Goal: Information Seeking & Learning: Learn about a topic

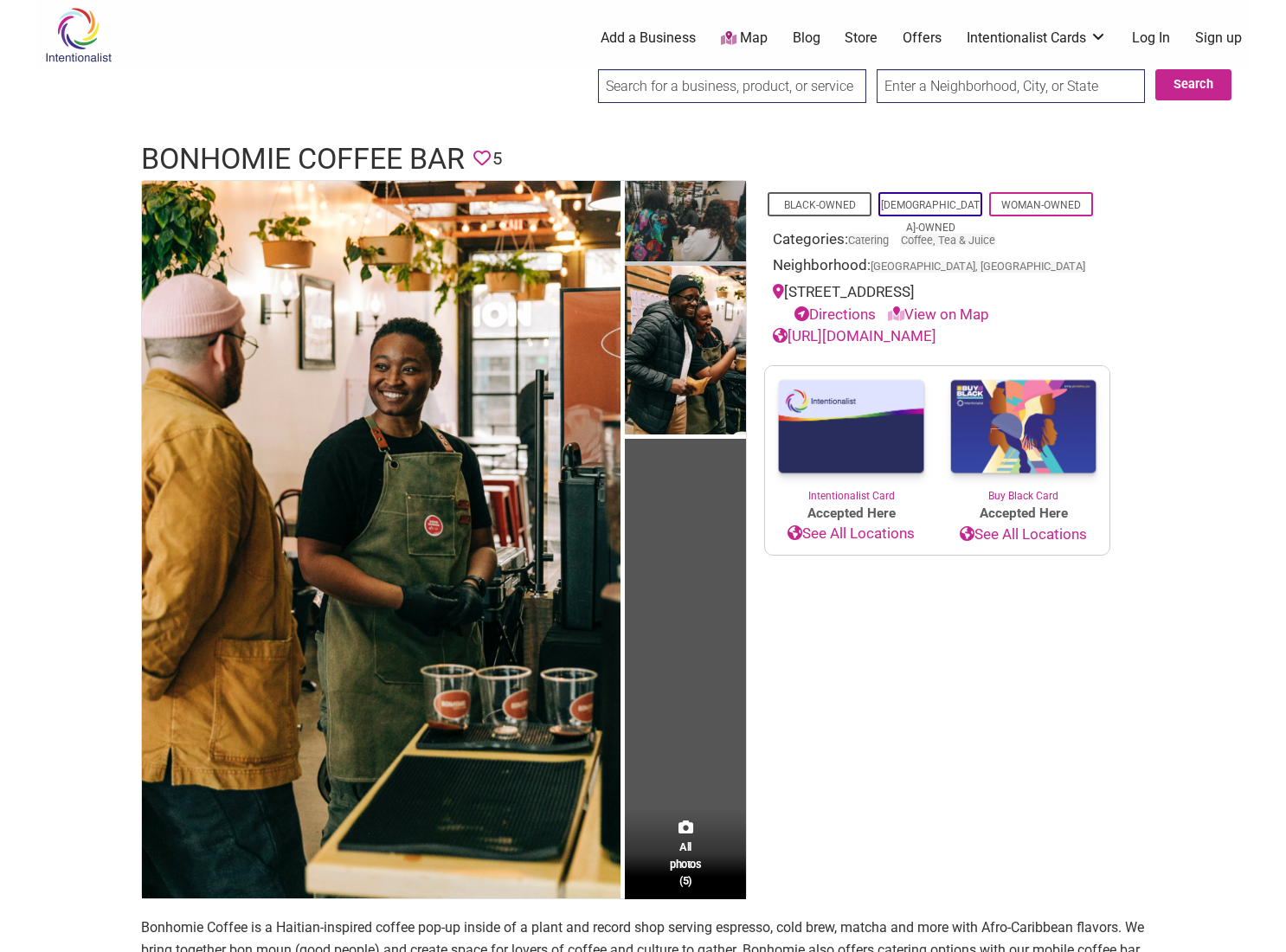
click at [711, 228] on img at bounding box center [685, 223] width 121 height 85
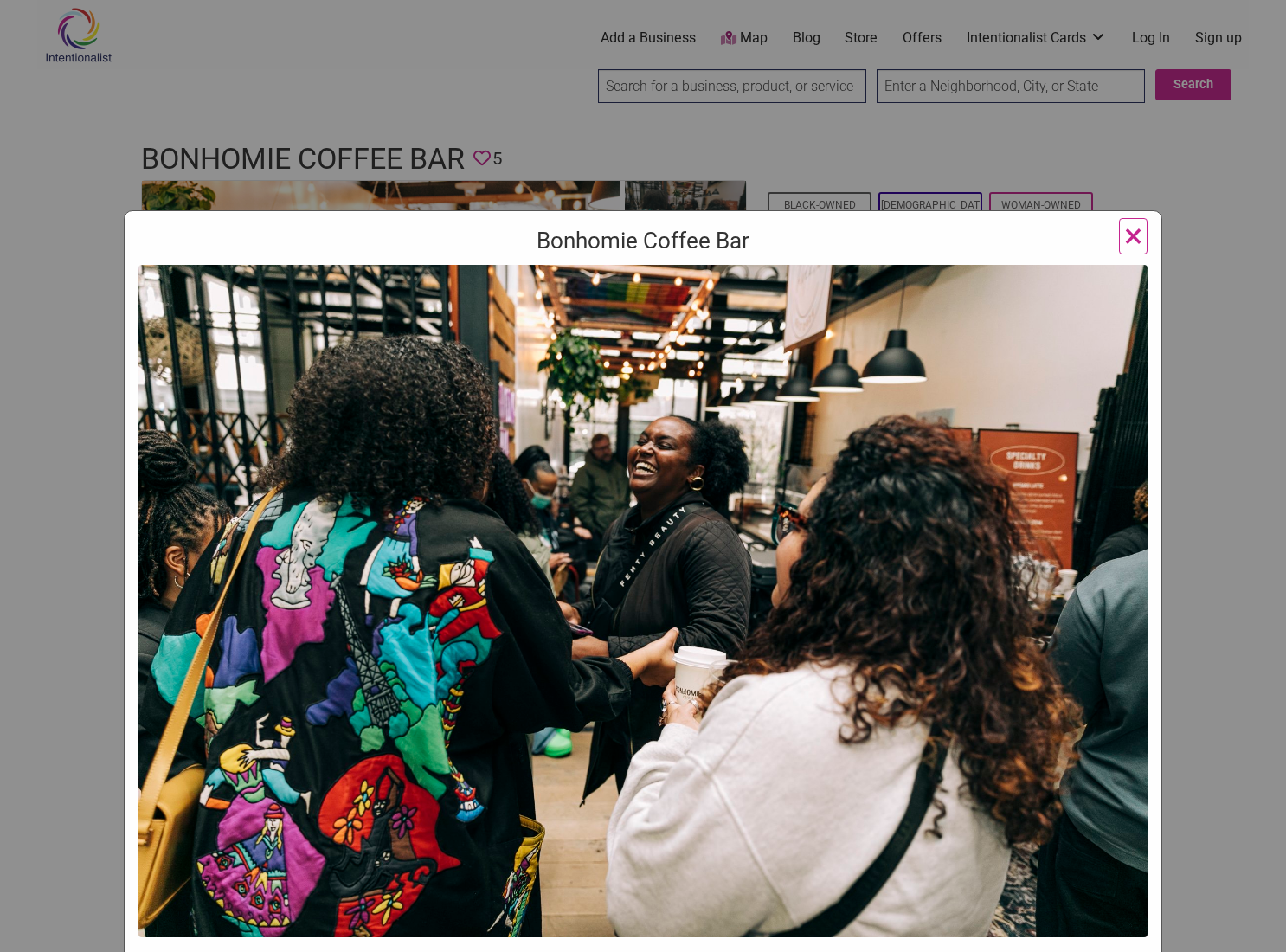
scroll to position [210, 0]
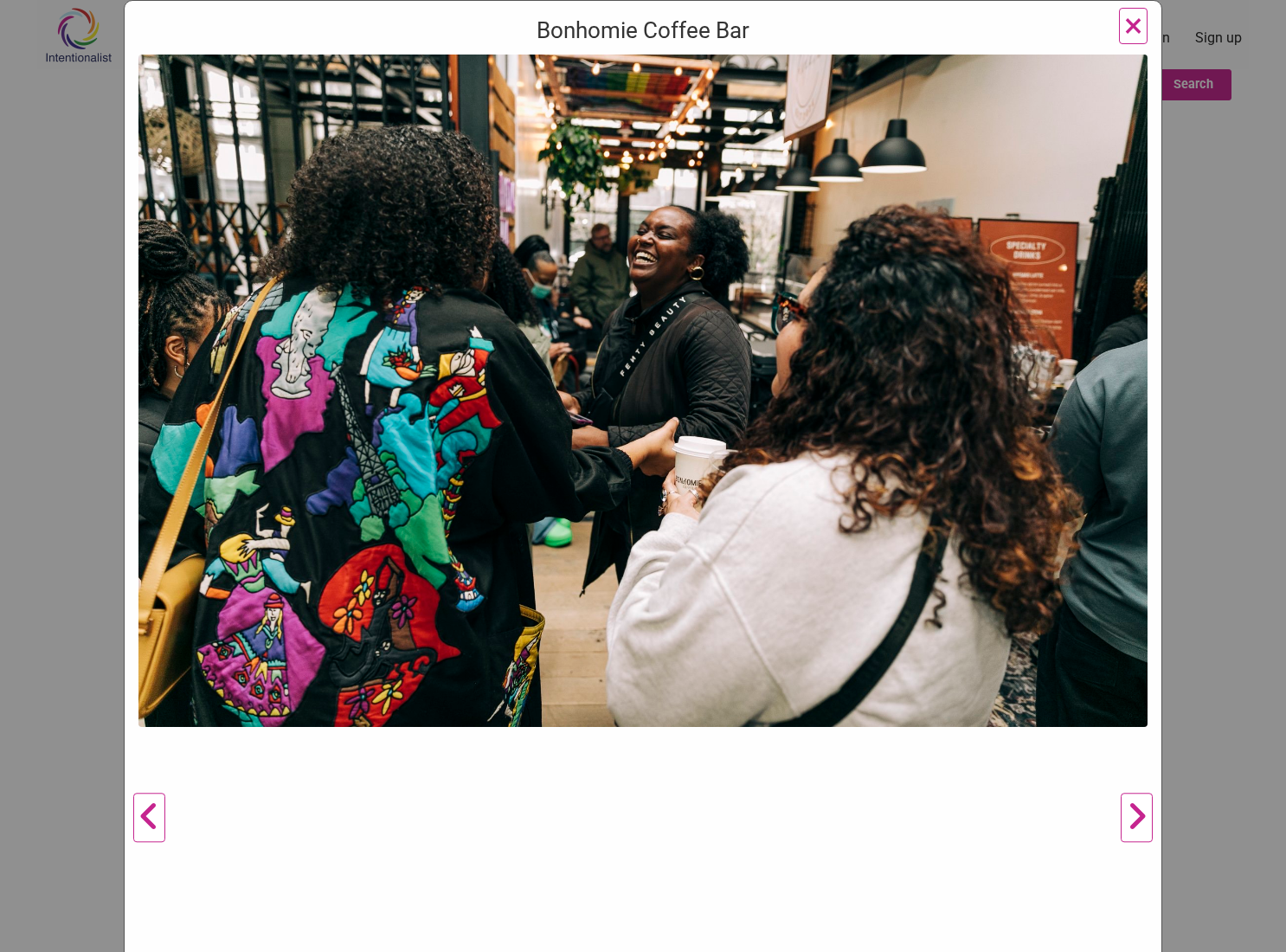
click at [1138, 818] on button "Next" at bounding box center [1138, 818] width 48 height 1528
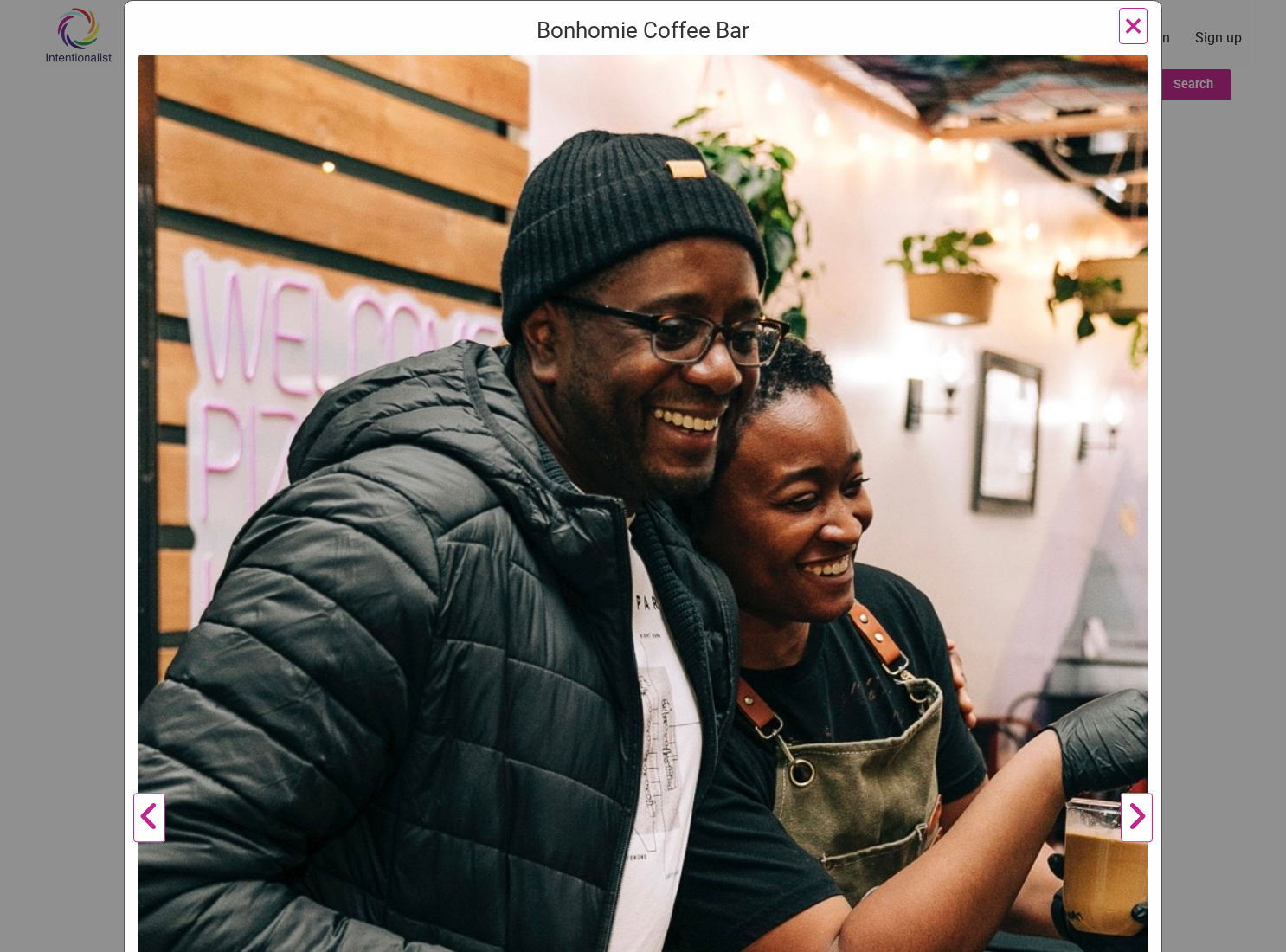
click at [1137, 825] on button "Next" at bounding box center [1138, 818] width 48 height 1528
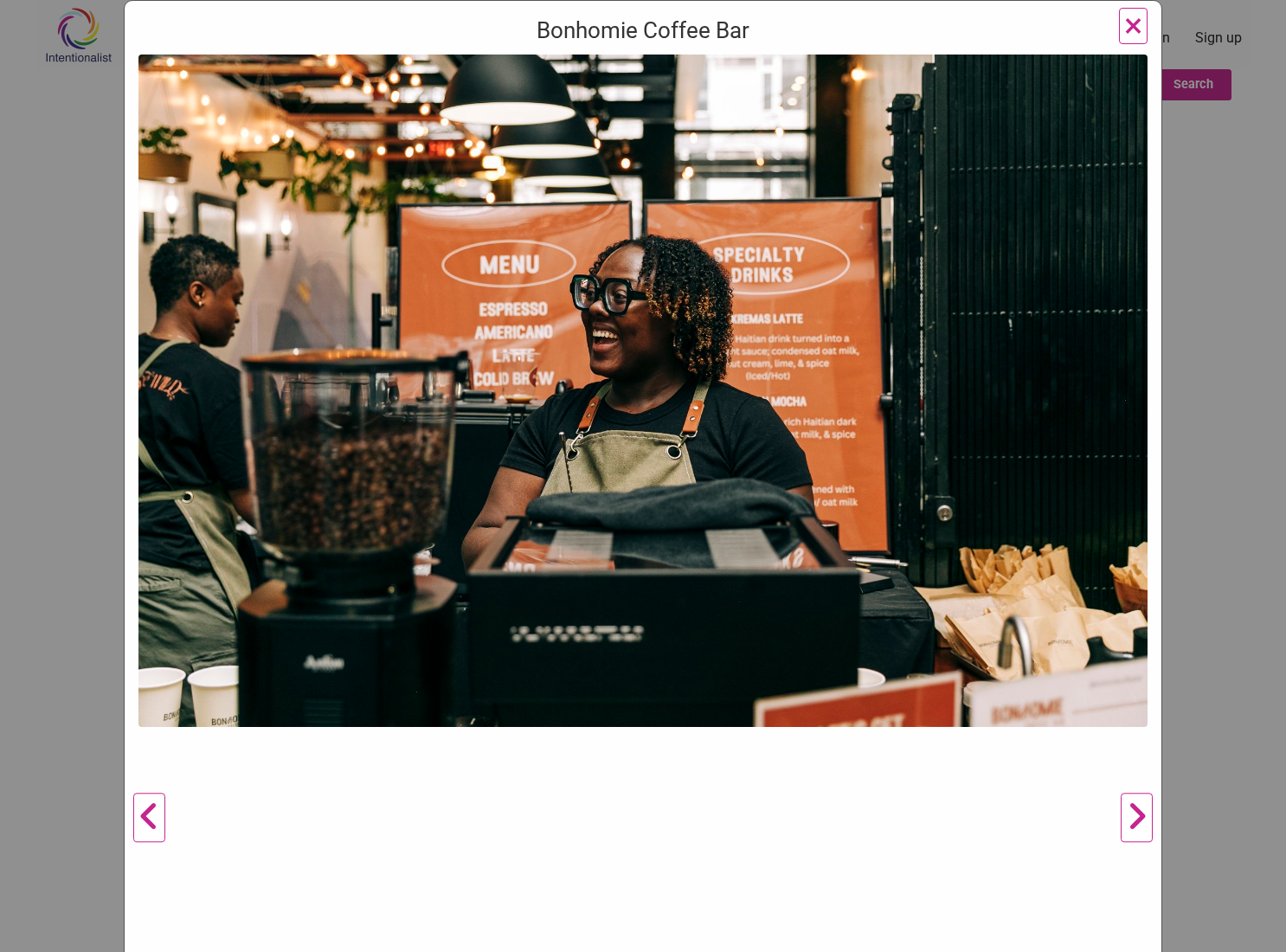
click at [1137, 825] on button "Next" at bounding box center [1138, 818] width 48 height 1528
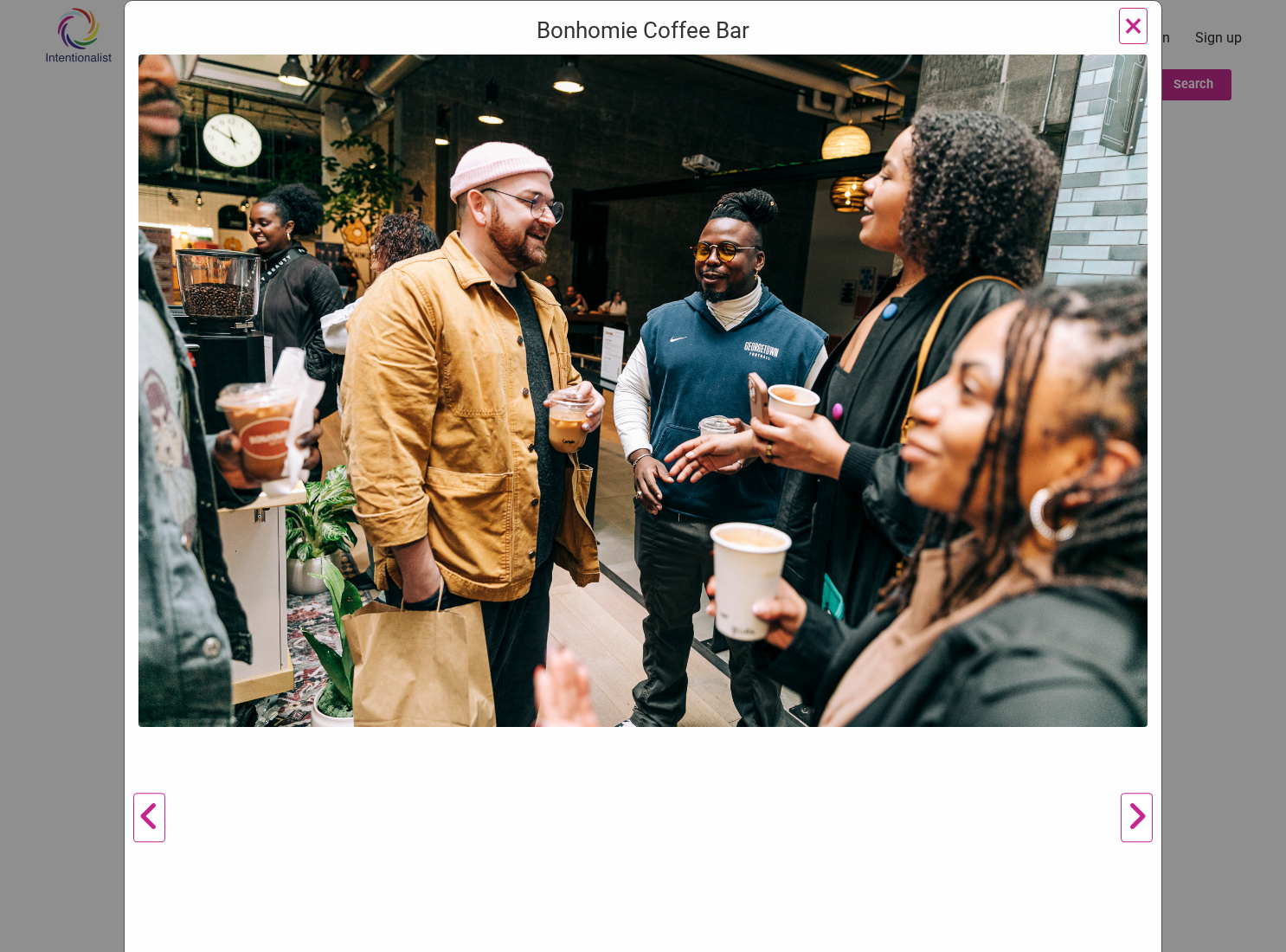
click at [1137, 825] on button "Next" at bounding box center [1138, 818] width 48 height 1528
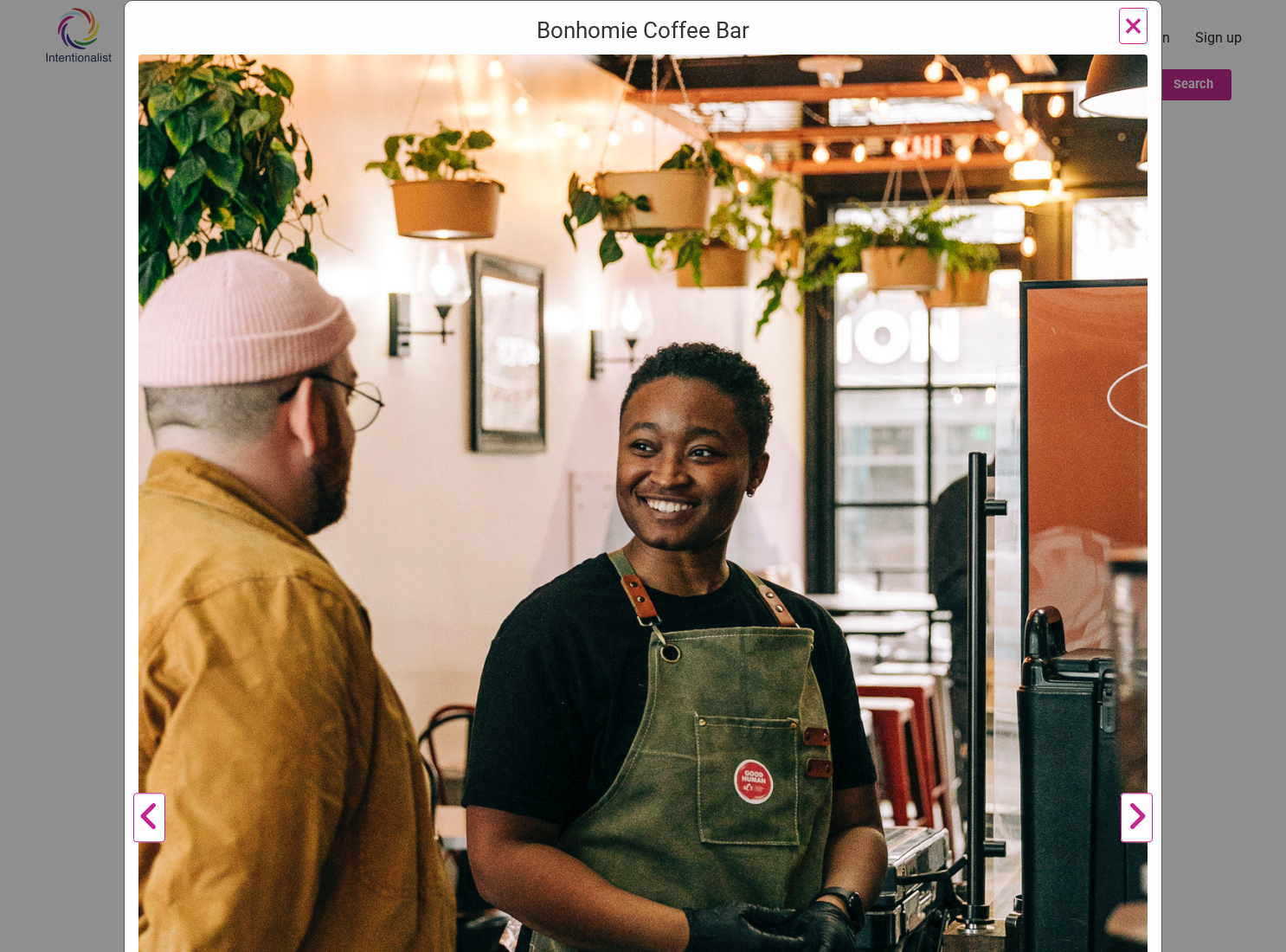
click at [1137, 825] on button "Next" at bounding box center [1138, 818] width 48 height 1528
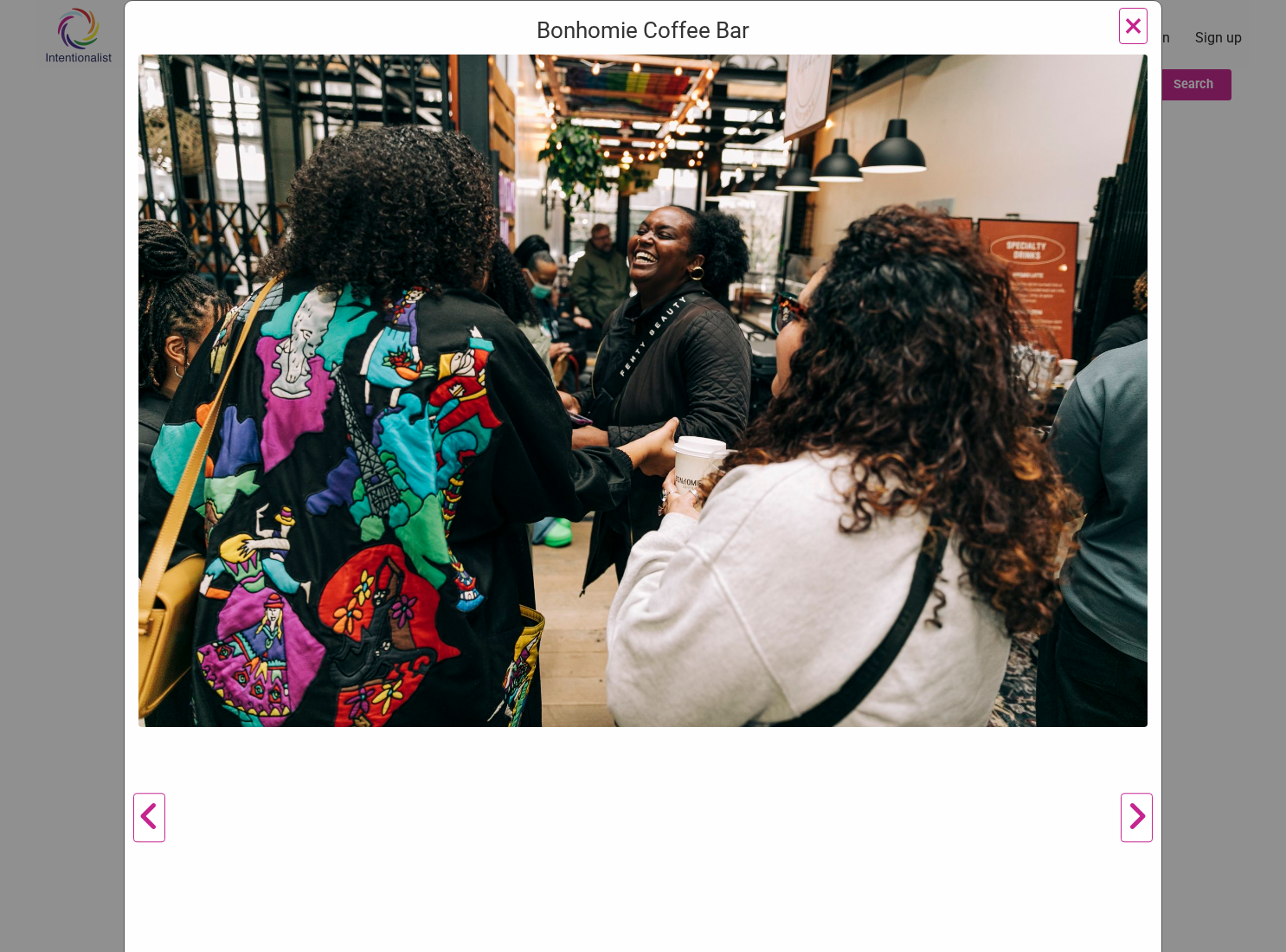
click at [1137, 825] on button "Next" at bounding box center [1138, 818] width 48 height 1528
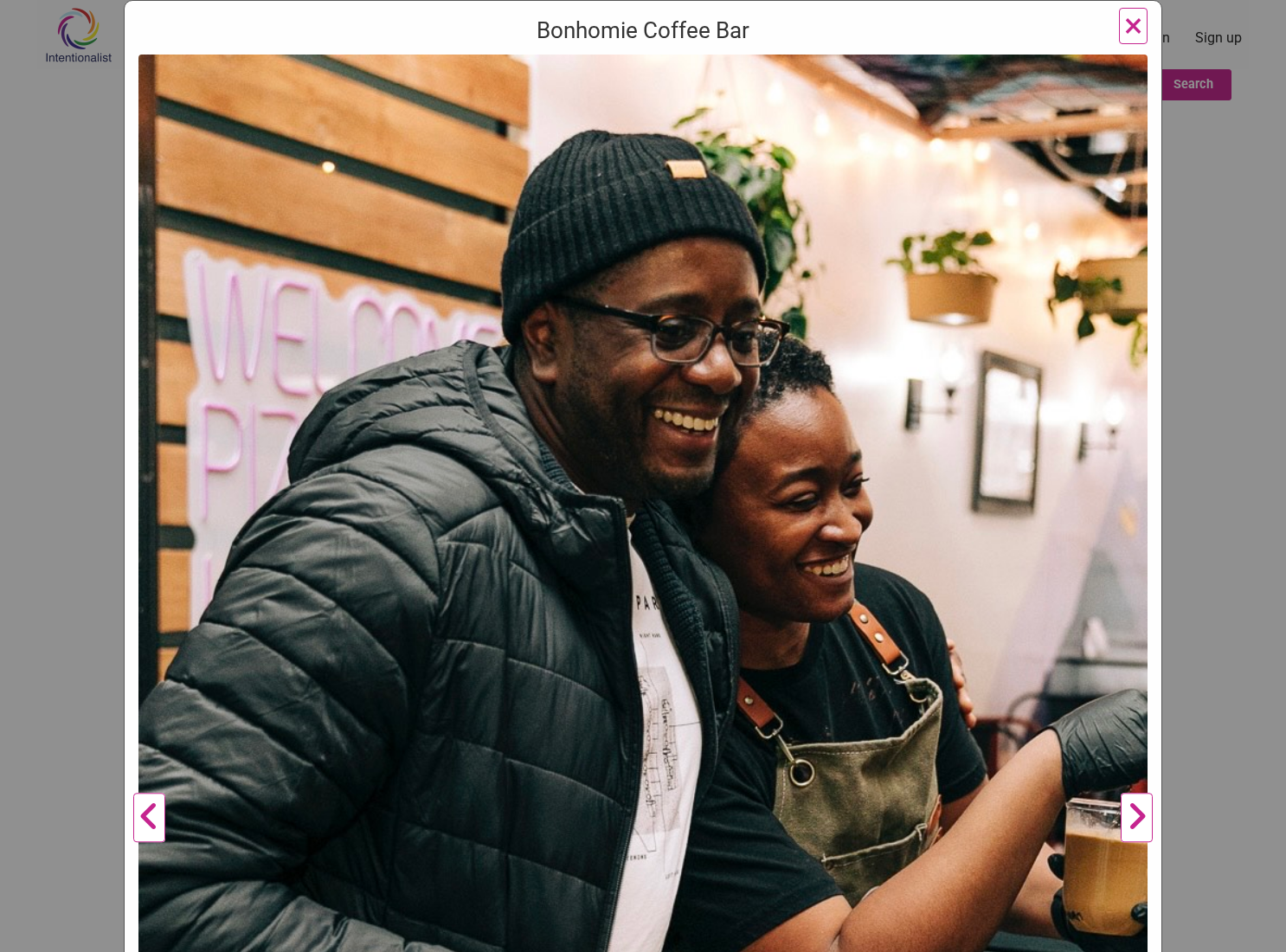
click at [1137, 825] on button "Next" at bounding box center [1138, 818] width 48 height 1528
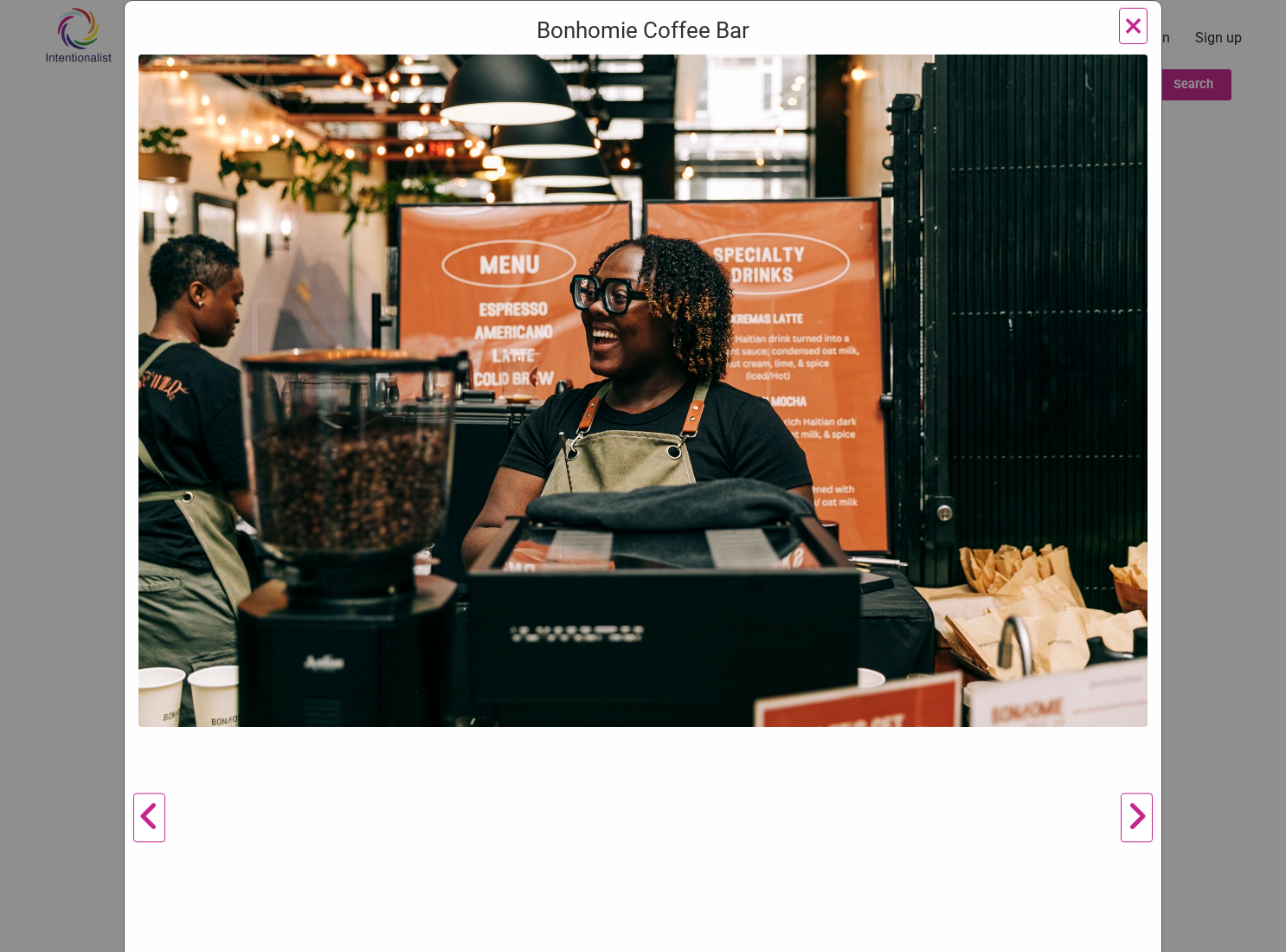
click at [1146, 23] on button "×" at bounding box center [1134, 26] width 29 height 36
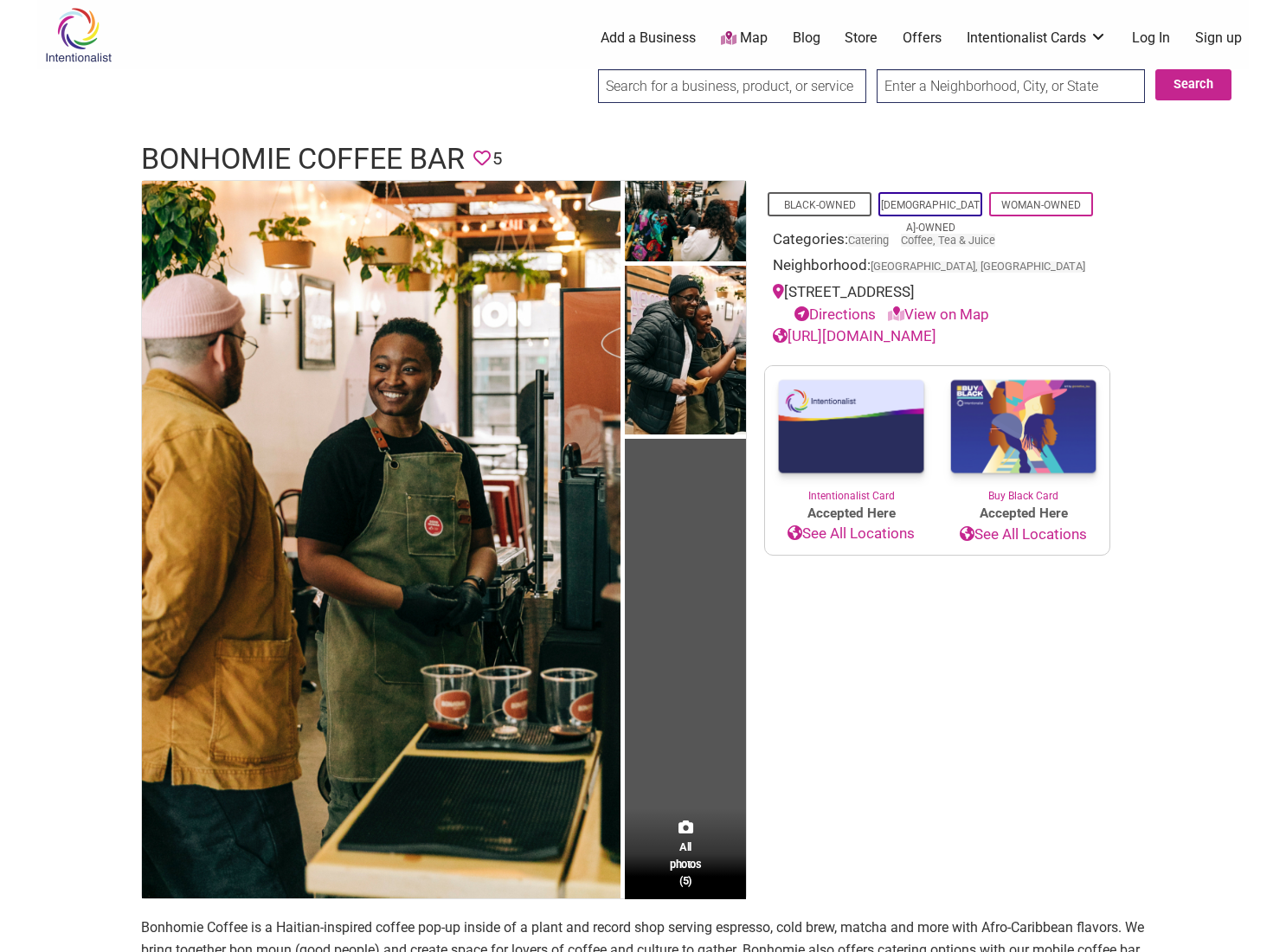
scroll to position [0, 0]
click at [902, 330] on link "[URL][DOMAIN_NAME]" at bounding box center [855, 336] width 164 height 17
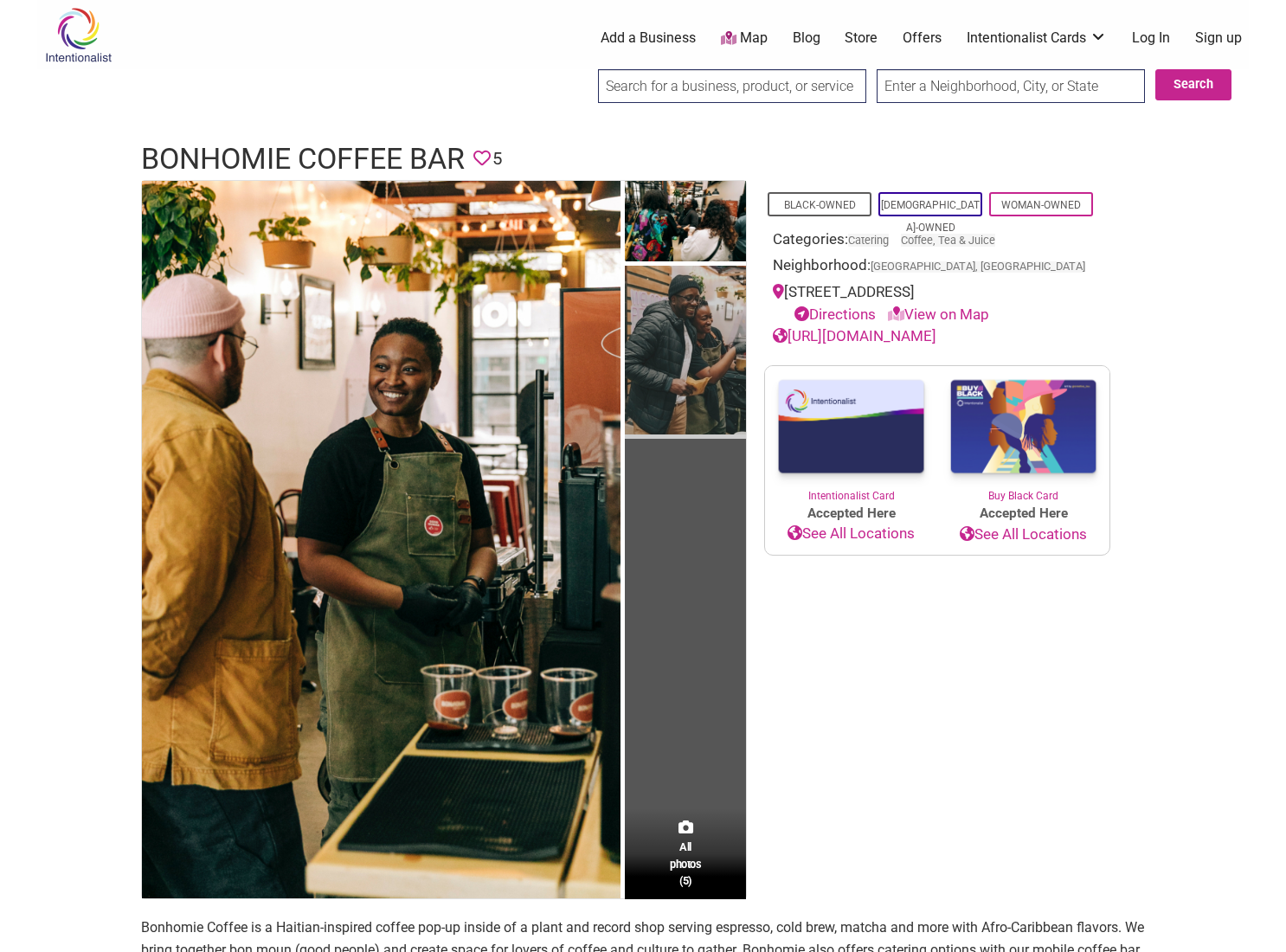
click at [668, 410] on img at bounding box center [685, 352] width 121 height 174
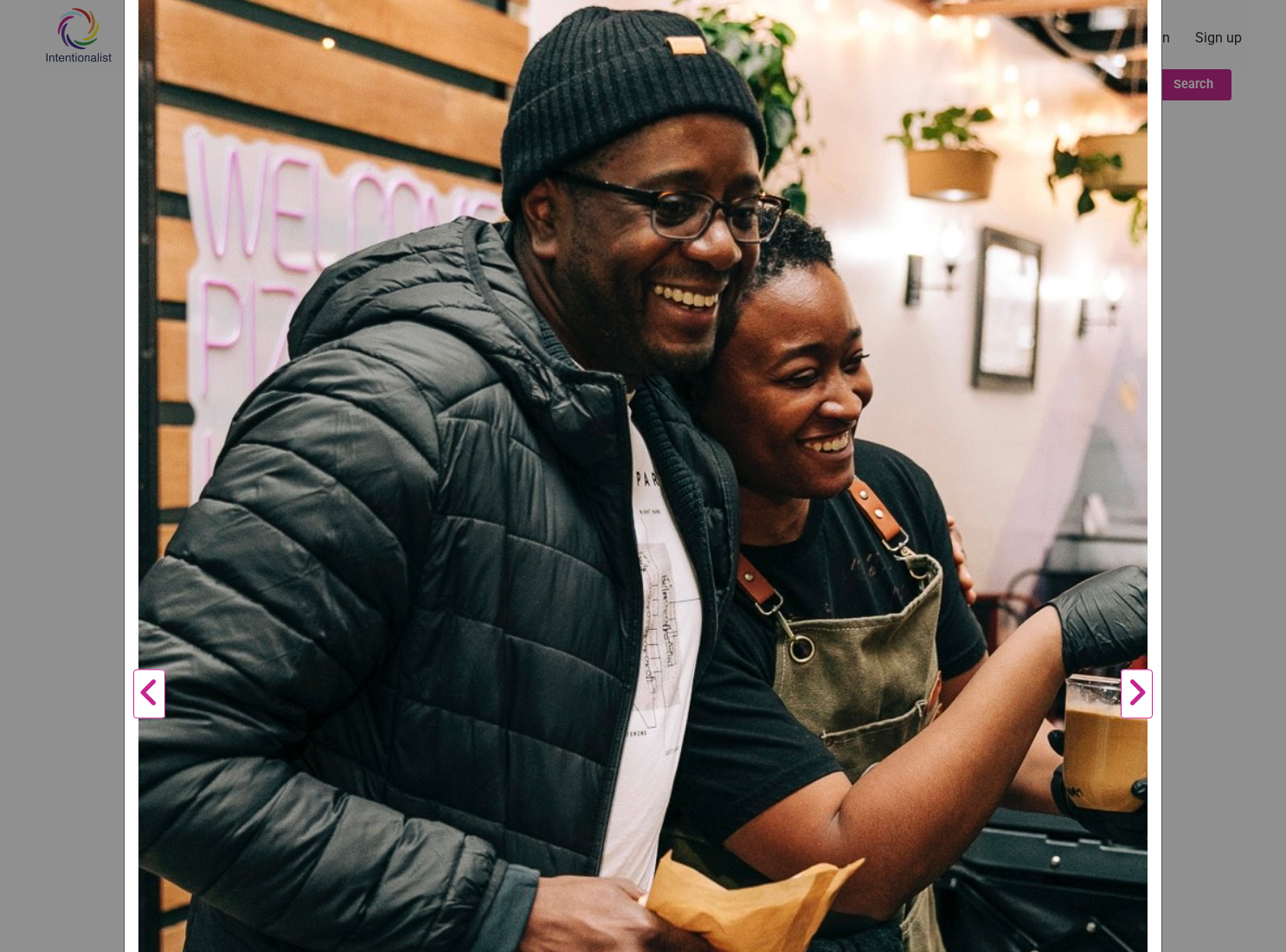
scroll to position [87, 0]
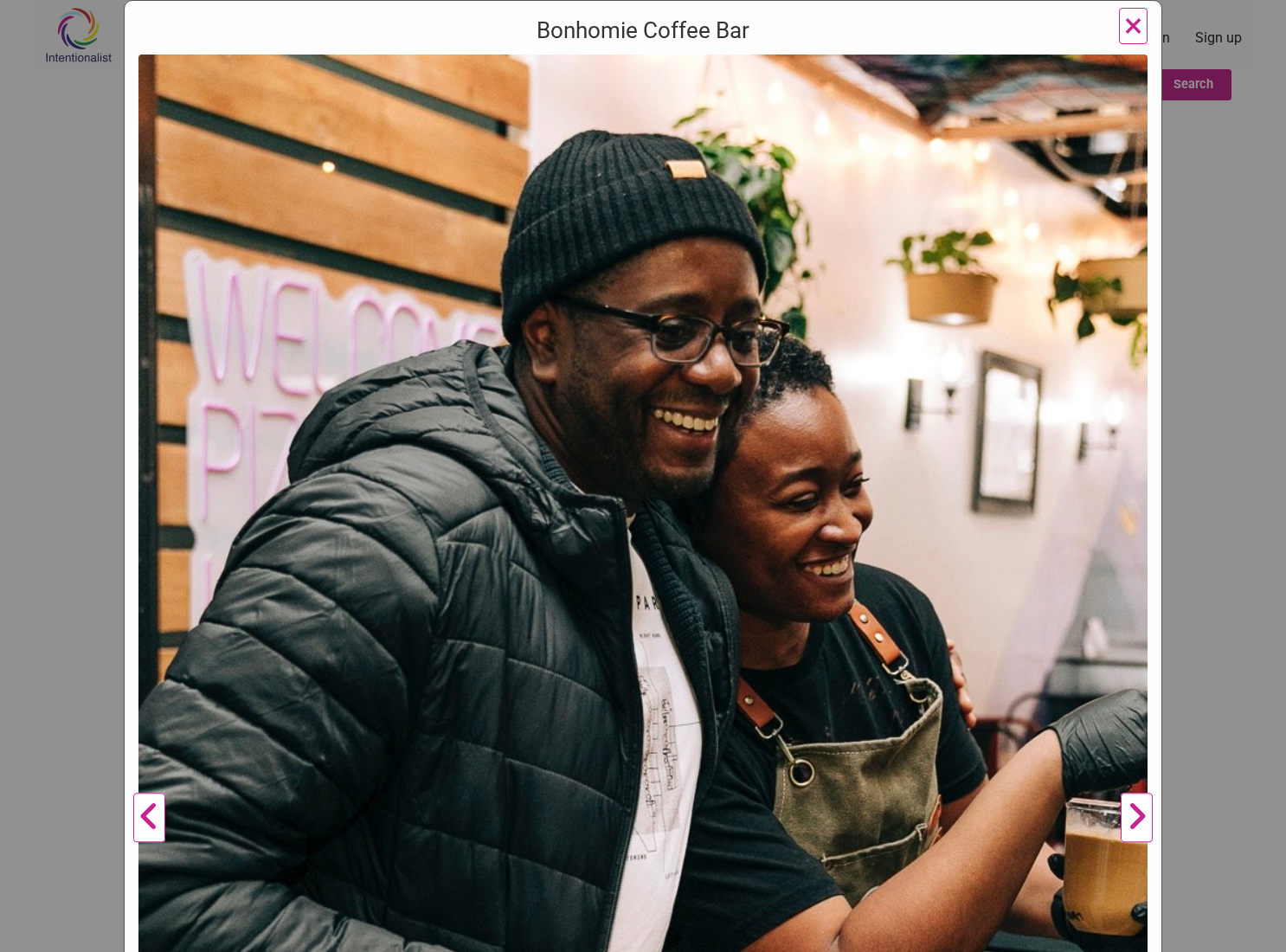
click at [1137, 24] on span "×" at bounding box center [1133, 25] width 18 height 41
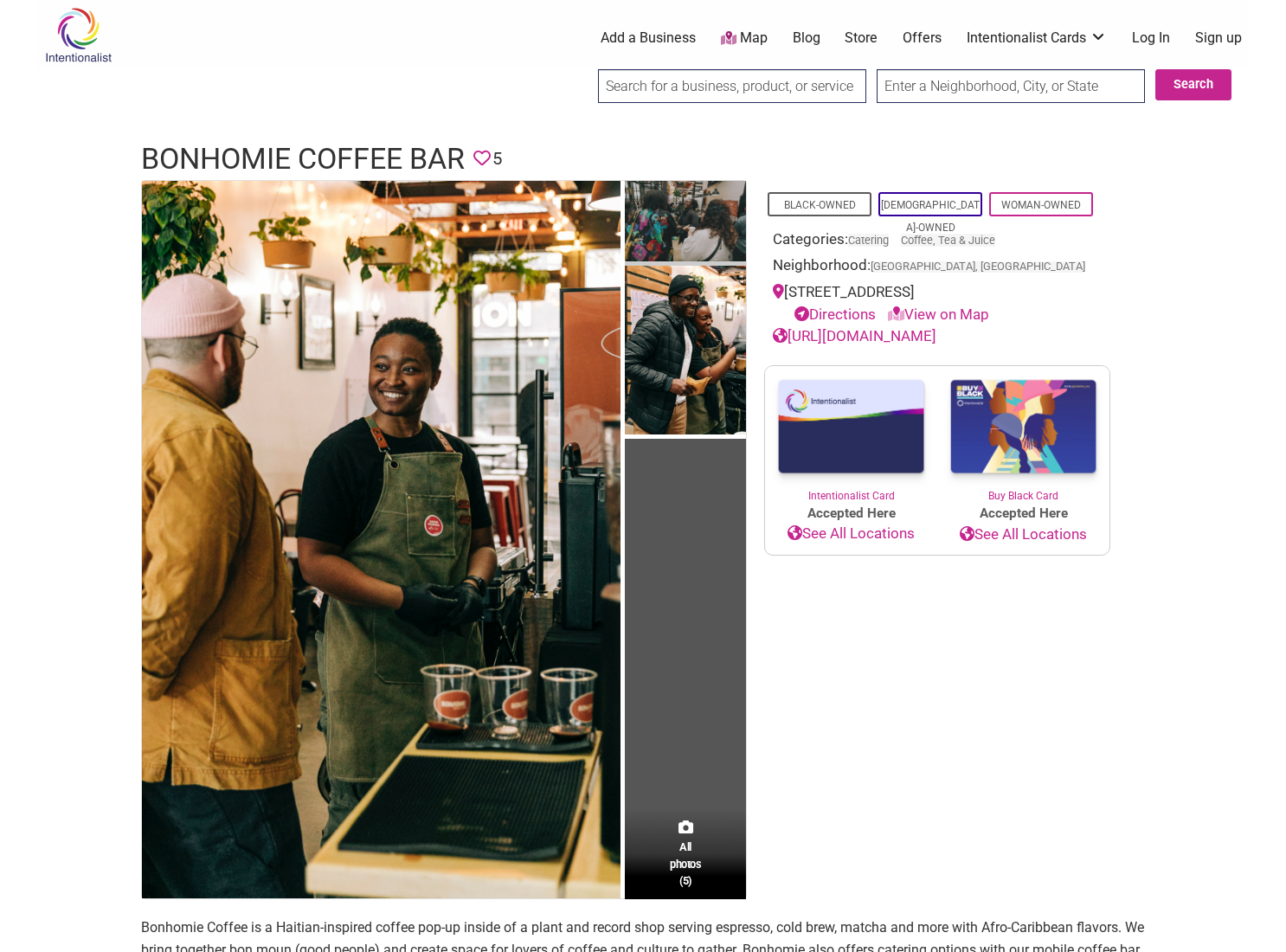
click at [671, 220] on img at bounding box center [685, 223] width 121 height 85
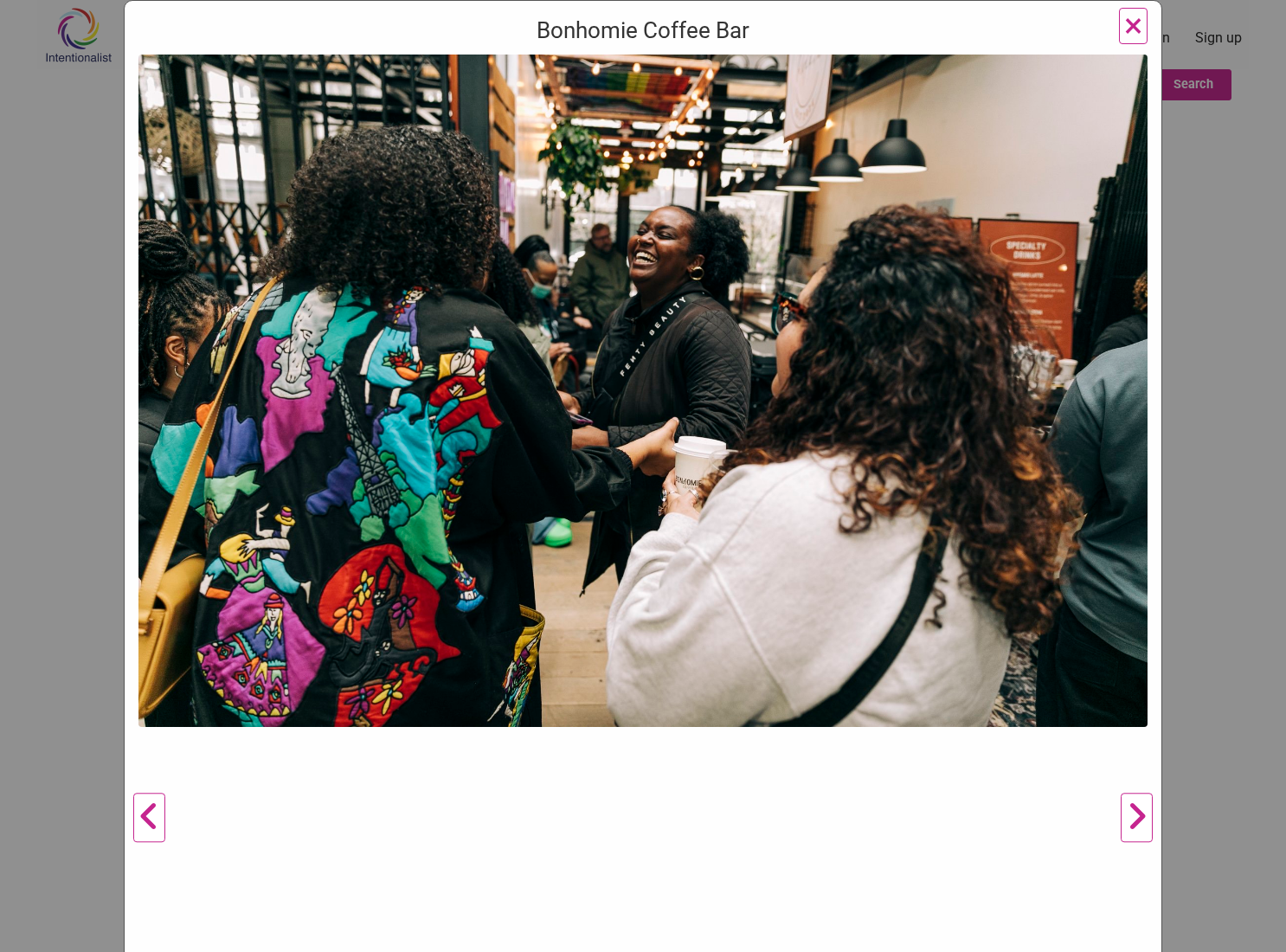
click at [1133, 20] on span "×" at bounding box center [1133, 25] width 18 height 41
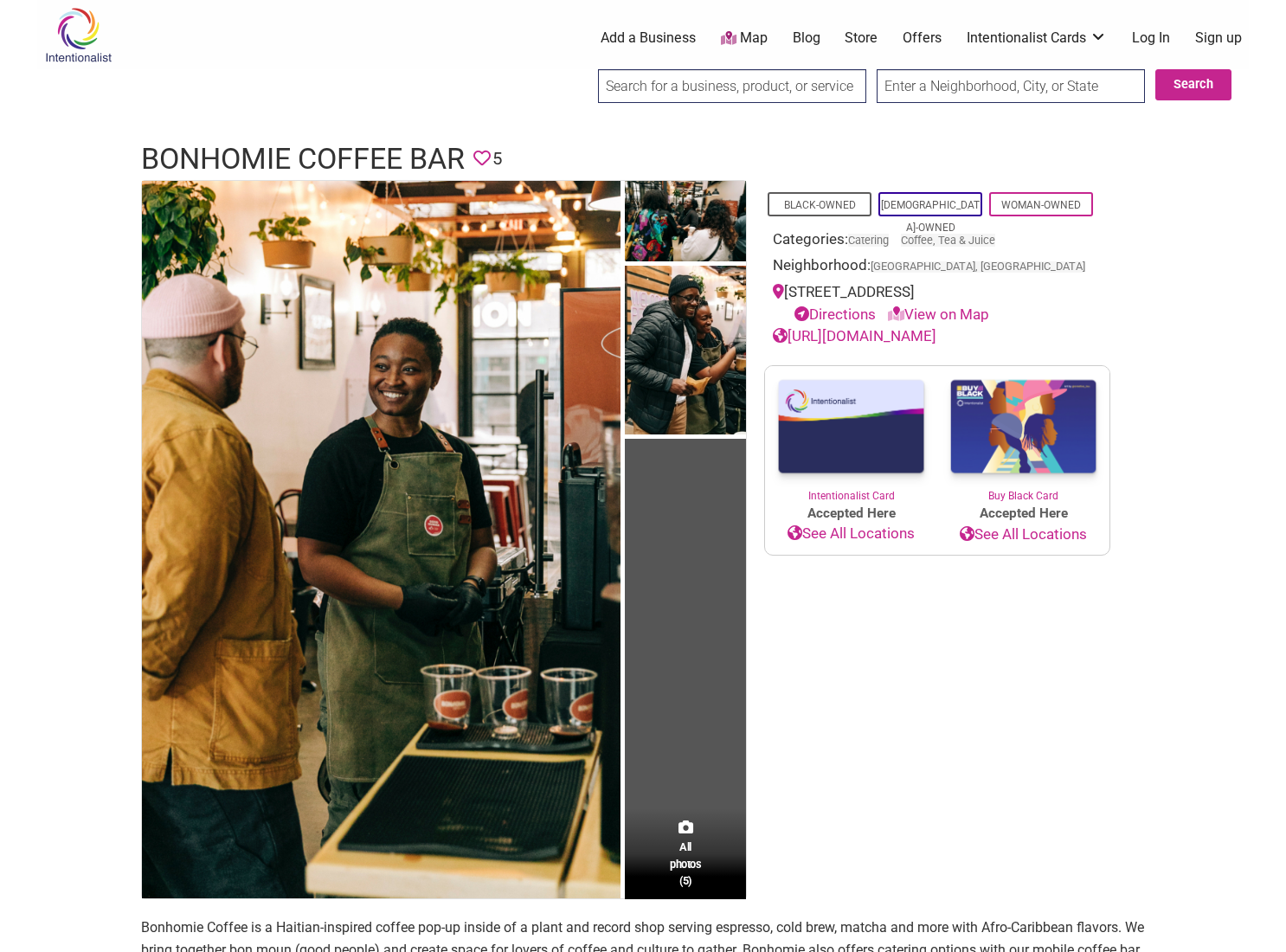
scroll to position [0, 0]
click at [911, 147] on header "Bonhomie Coffee Bar Favorite 5" at bounding box center [643, 160] width 1004 height 42
